Goal: Task Accomplishment & Management: Manage account settings

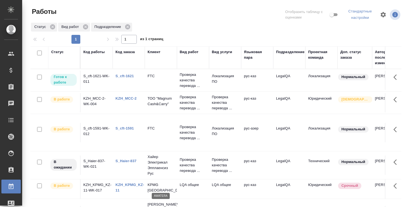
scroll to position [41, 0]
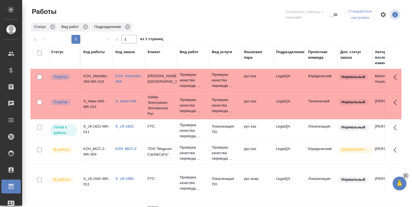
click at [406, 176] on icon "button" at bounding box center [405, 175] width 7 height 7
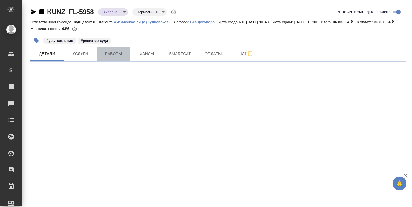
click at [121, 57] on span "Работы" at bounding box center [113, 53] width 27 height 7
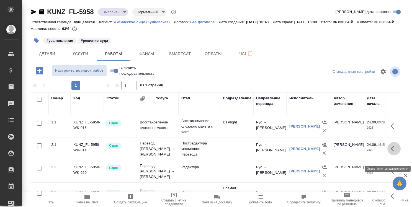
click at [390, 152] on icon "button" at bounding box center [393, 148] width 7 height 7
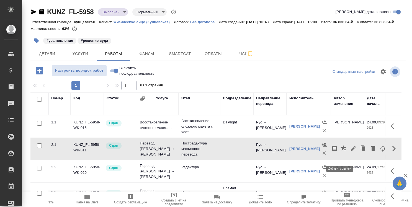
click at [340, 152] on icon "button" at bounding box center [343, 148] width 7 height 7
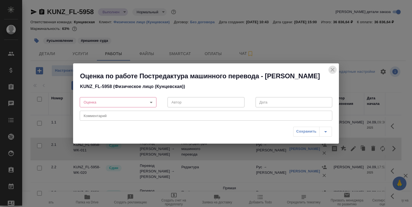
click at [332, 69] on icon "close" at bounding box center [332, 70] width 4 height 4
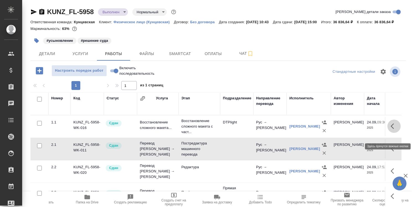
click at [390, 129] on icon "button" at bounding box center [393, 126] width 7 height 7
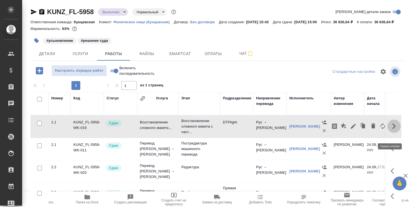
click at [390, 129] on icon "button" at bounding box center [393, 126] width 7 height 7
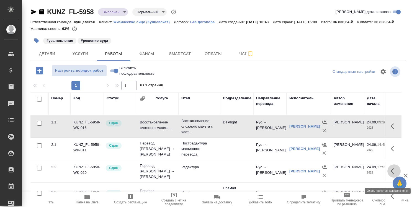
click at [390, 174] on icon "button" at bounding box center [393, 171] width 7 height 7
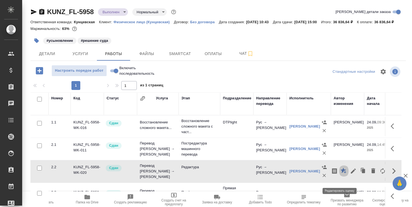
click at [340, 173] on icon "button" at bounding box center [343, 171] width 6 height 6
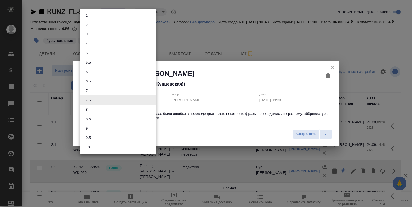
click at [108, 98] on body "🙏 .cls-1 fill:#fff; AWATERA Strelnikova Olga Клиенты Спецификации Заказы 0 Чаты…" at bounding box center [206, 103] width 412 height 207
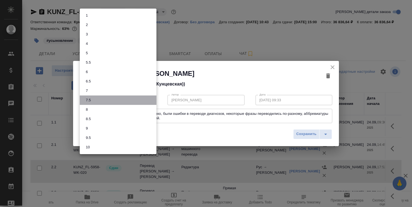
click at [108, 98] on li "7.5" at bounding box center [118, 99] width 77 height 9
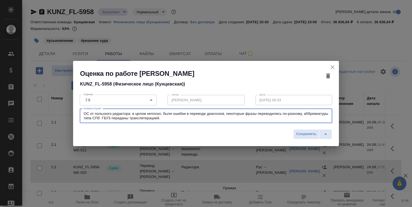
click at [162, 118] on textarea "ОС от польского редактора: в целом неплохо, были ошибки в переводе диагнозов, н…" at bounding box center [206, 115] width 244 height 9
drag, startPoint x: 162, startPoint y: 118, endPoint x: 81, endPoint y: 114, distance: 80.6
click at [81, 114] on div "ОС от польского редактора: в целом неплохо, были ошибки в переводе диагнозов, н…" at bounding box center [206, 116] width 252 height 14
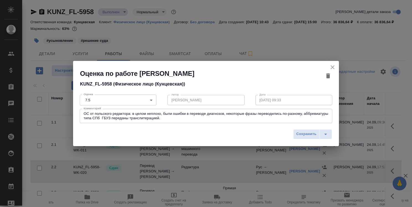
click at [329, 140] on div "Сохранить" at bounding box center [206, 136] width 266 height 20
click at [327, 132] on icon "split button" at bounding box center [325, 134] width 7 height 7
click at [281, 137] on div "Сохранить Сохранить и отправить исполнителю" at bounding box center [206, 136] width 266 height 20
click at [327, 76] on icon "button" at bounding box center [328, 75] width 4 height 5
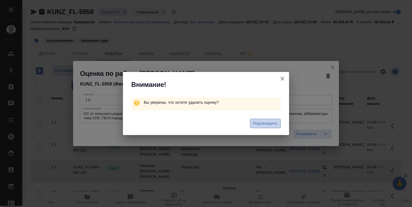
click at [269, 123] on span "Подтвердить" at bounding box center [265, 123] width 25 height 6
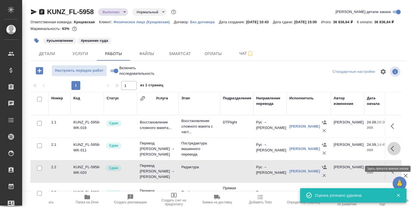
click at [390, 152] on icon "button" at bounding box center [393, 148] width 7 height 7
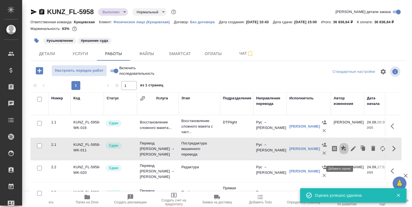
click at [340, 151] on icon "button" at bounding box center [343, 148] width 6 height 6
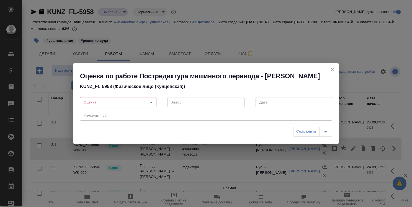
click at [250, 118] on div "x Комментарий" at bounding box center [206, 116] width 252 height 10
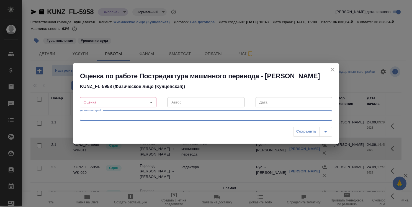
paste textarea "ОС от польского редактора: в целом неплохо, были ошибки в переводе диагнозов, н…"
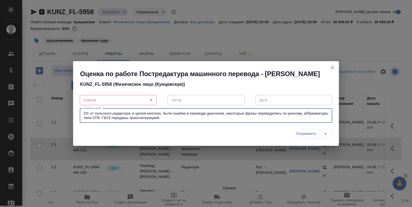
type textarea "ОС от польского редактора: в целом неплохо, были ошибки в переводе диагнозов, н…"
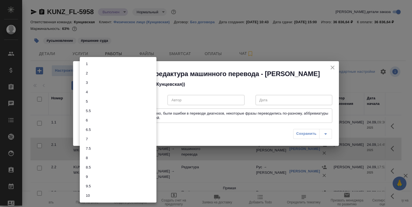
click at [137, 95] on body "🙏 .cls-1 fill:#fff; AWATERA Strelnikova Olga Клиенты Спецификации Заказы 0 Чаты…" at bounding box center [206, 103] width 412 height 207
click at [137, 149] on li "7.5" at bounding box center [118, 148] width 77 height 9
type input "7.5"
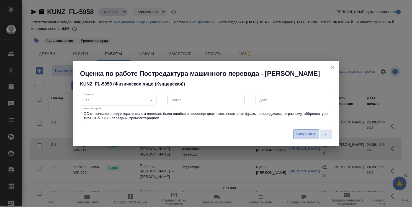
click at [310, 135] on span "Сохранить" at bounding box center [306, 134] width 20 height 6
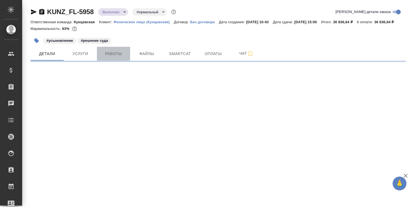
click at [121, 57] on span "Работы" at bounding box center [113, 53] width 27 height 7
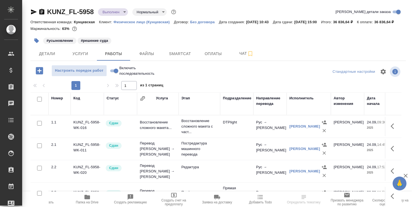
click at [84, 149] on td "KUNZ_FL-5958-WK-011" at bounding box center [87, 148] width 33 height 19
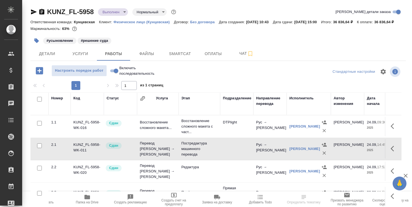
click at [84, 149] on td "KUNZ_FL-5958-WK-011" at bounding box center [87, 148] width 33 height 19
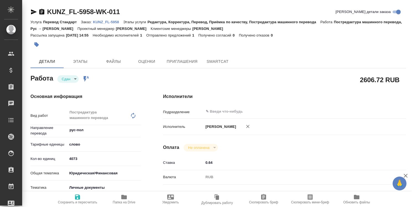
type textarea "x"
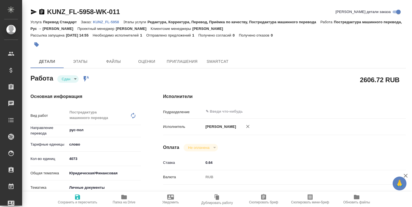
type textarea "x"
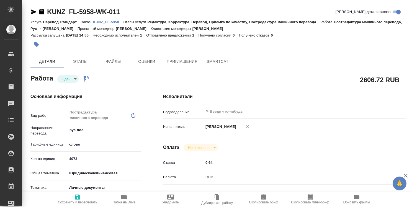
type textarea "x"
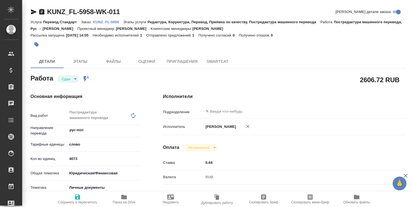
type textarea "x"
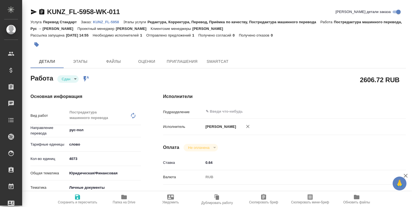
type textarea "x"
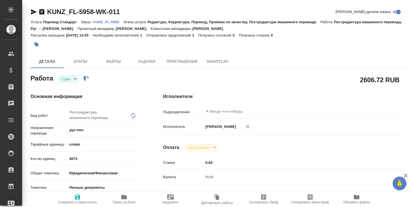
type textarea "x"
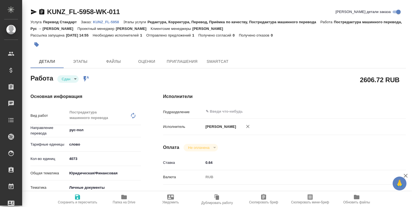
type textarea "x"
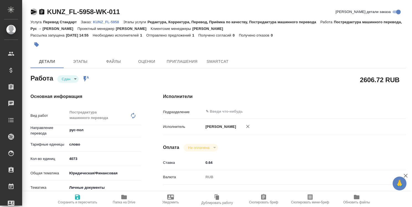
click at [34, 10] on icon "button" at bounding box center [33, 12] width 7 height 7
type textarea "x"
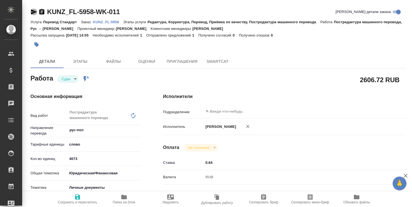
type textarea "x"
click at [110, 22] on p "KUNZ_FL-5958" at bounding box center [108, 22] width 30 height 4
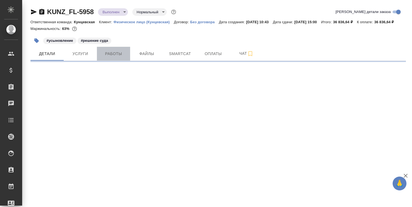
click at [117, 57] on span "Работы" at bounding box center [113, 53] width 27 height 7
select select "RU"
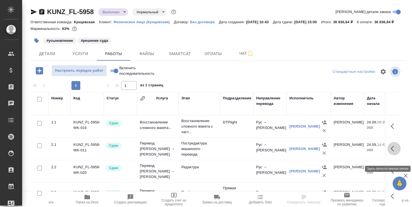
click at [387, 155] on button "button" at bounding box center [393, 148] width 13 height 13
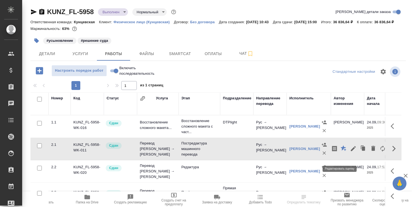
click at [340, 151] on icon "button" at bounding box center [343, 148] width 6 height 6
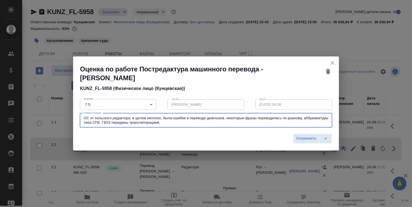
drag, startPoint x: 171, startPoint y: 123, endPoint x: 82, endPoint y: 118, distance: 89.2
click at [82, 118] on div "ОС от польского редактора: в целом неплохо, были ошибки в переводе диагнозов, н…" at bounding box center [206, 120] width 252 height 14
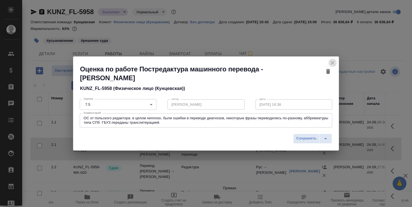
click at [333, 62] on icon "close" at bounding box center [332, 63] width 4 height 4
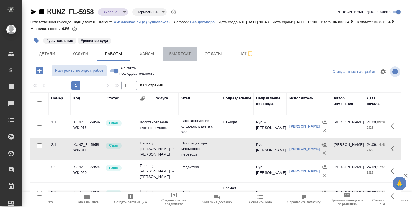
click at [188, 57] on span "Smartcat" at bounding box center [179, 53] width 27 height 7
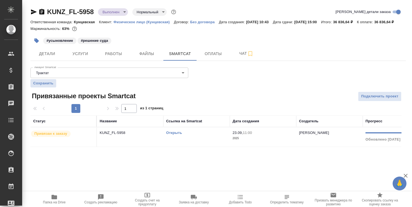
click at [175, 135] on link "Открыть" at bounding box center [174, 133] width 16 height 4
